Goal: Information Seeking & Learning: Learn about a topic

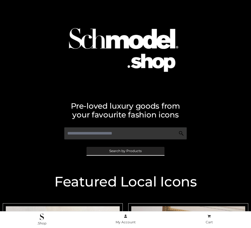
click at [125, 151] on span "Search by Products" at bounding box center [125, 150] width 32 height 3
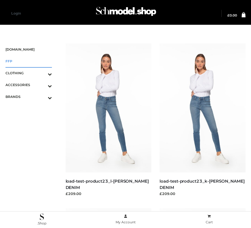
click at [29, 61] on span "FFP" at bounding box center [28, 61] width 46 height 6
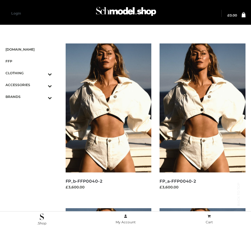
scroll to position [463, 0]
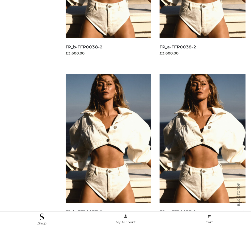
click at [202, 151] on img at bounding box center [203, 138] width 86 height 129
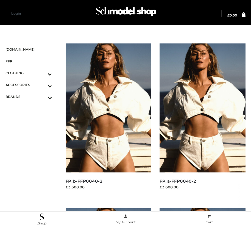
scroll to position [792, 0]
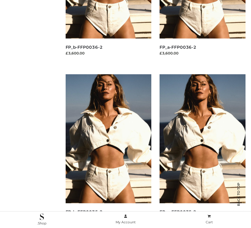
click at [108, 151] on img at bounding box center [109, 138] width 86 height 129
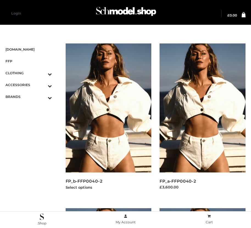
click at [108, 120] on img at bounding box center [109, 107] width 86 height 129
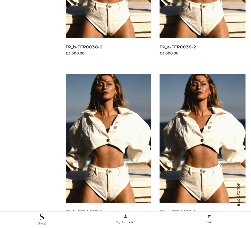
click at [108, 151] on img at bounding box center [109, 138] width 86 height 129
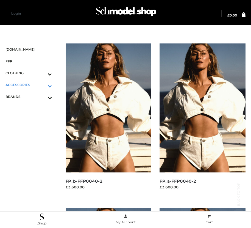
click at [42, 85] on icon "Toggle Submenu" at bounding box center [21, 86] width 62 height 6
click at [31, 96] on span "BAGS" at bounding box center [31, 96] width 41 height 6
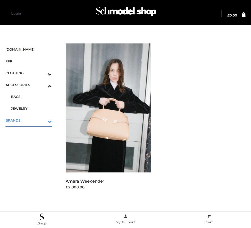
click at [42, 120] on icon "Toggle Submenu" at bounding box center [21, 121] width 62 height 6
click at [31, 120] on span "PARKERSMITH" at bounding box center [31, 120] width 41 height 6
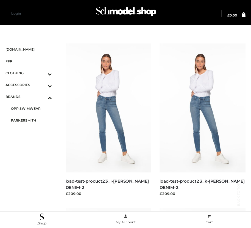
scroll to position [628, 0]
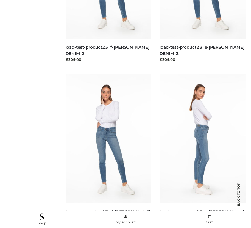
click at [202, 151] on img at bounding box center [203, 138] width 86 height 129
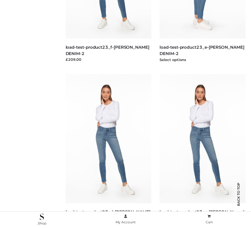
scroll to position [463, 0]
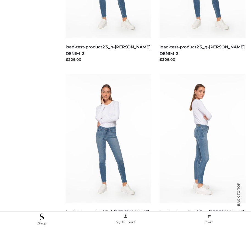
click at [202, 151] on img at bounding box center [203, 138] width 86 height 129
